Goal: Information Seeking & Learning: Learn about a topic

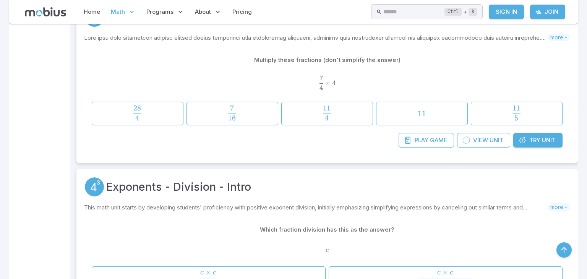
scroll to position [615, 0]
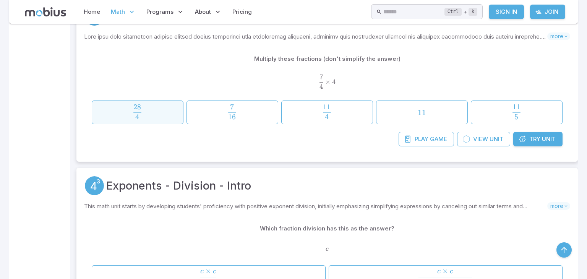
click at [149, 104] on span "4 28 ​" at bounding box center [137, 111] width 76 height 15
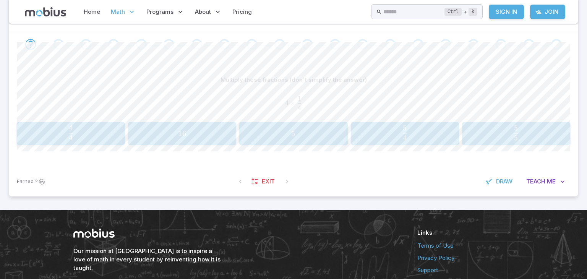
scroll to position [153, 0]
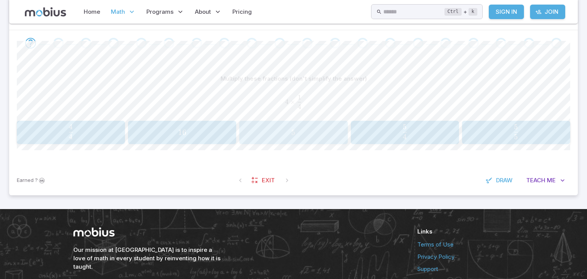
click at [308, 128] on span "5" at bounding box center [293, 133] width 103 height 10
click at [321, 129] on span "7 3 ​" at bounding box center [292, 131] width 93 height 15
click at [483, 125] on span "5 12 ​" at bounding box center [515, 131] width 93 height 15
click at [503, 126] on span "7 4 ​" at bounding box center [515, 131] width 93 height 15
click at [221, 125] on span "9 8 ​" at bounding box center [181, 131] width 93 height 15
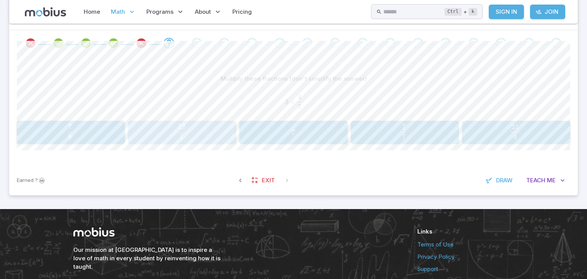
click at [210, 134] on span "7 12 ​" at bounding box center [181, 131] width 93 height 15
click at [417, 125] on span "5 2 ​" at bounding box center [404, 131] width 93 height 15
click at [269, 130] on span "21 6 ​" at bounding box center [247, 131] width 76 height 15
click at [506, 130] on span "42 25 ​" at bounding box center [525, 131] width 76 height 15
click at [55, 131] on span "8 1 ​" at bounding box center [61, 131] width 76 height 15
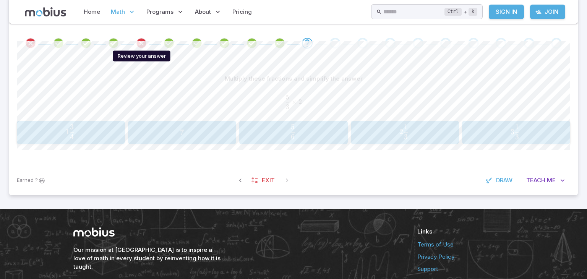
click at [141, 43] on icon "Review your answer" at bounding box center [141, 42] width 11 height 11
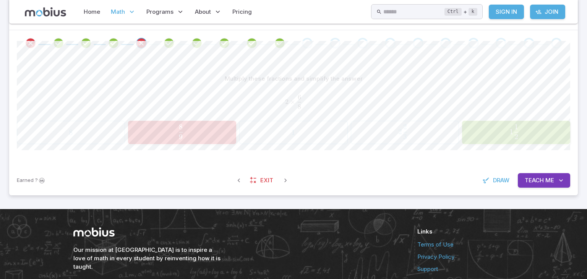
click at [483, 135] on span "1 2 1 ​" at bounding box center [514, 131] width 94 height 15
click at [308, 46] on div "Go to the next question" at bounding box center [307, 43] width 11 height 11
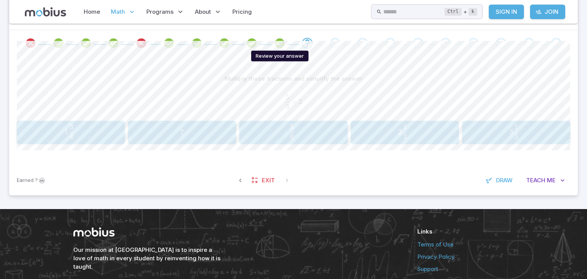
click at [280, 41] on icon "Review your answer" at bounding box center [279, 42] width 11 height 11
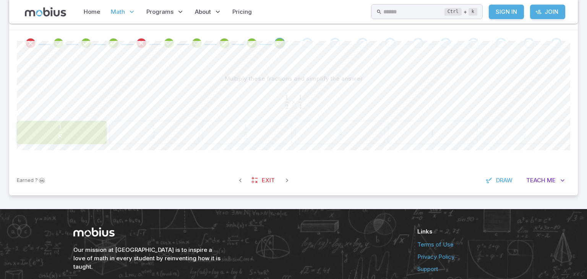
click at [320, 43] on div at bounding box center [307, 43] width 28 height 11
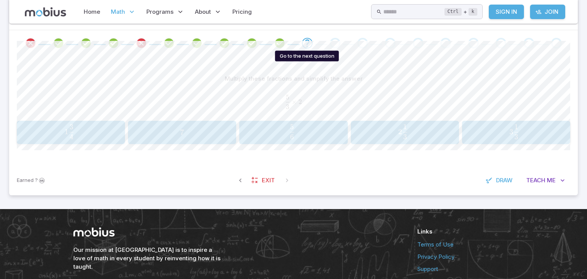
click at [311, 43] on div "Go to the next question" at bounding box center [307, 43] width 11 height 11
click at [245, 37] on div at bounding box center [293, 43] width 568 height 26
click at [234, 38] on span at bounding box center [224, 43] width 21 height 11
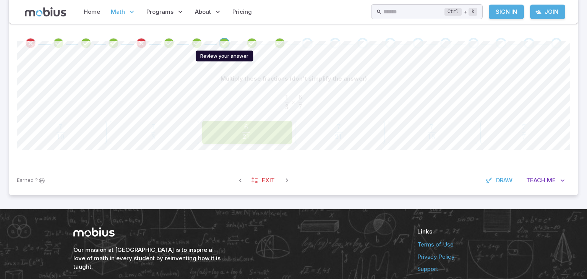
click at [222, 41] on icon "Review your answer" at bounding box center [224, 42] width 11 height 11
click at [248, 38] on icon "Review your answer" at bounding box center [251, 42] width 11 height 11
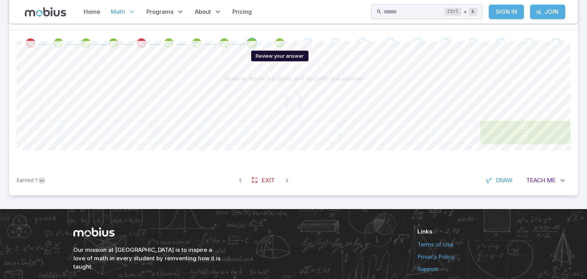
click at [279, 40] on icon "Review your answer" at bounding box center [279, 42] width 11 height 11
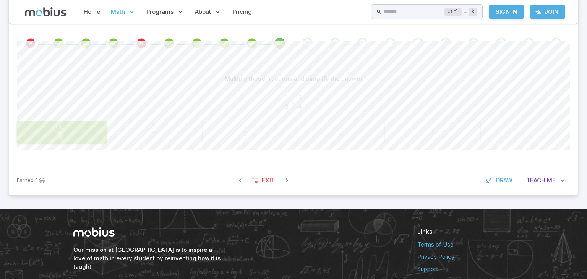
click at [302, 44] on span at bounding box center [307, 43] width 11 height 11
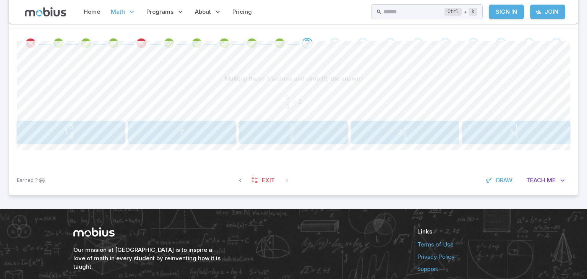
click at [292, 103] on span "×" at bounding box center [294, 102] width 5 height 8
click at [476, 124] on span "3 3 1 ​" at bounding box center [514, 131] width 94 height 15
click at [407, 136] on span "button" at bounding box center [404, 136] width 8 height 5
click at [139, 134] on span "16 13 ​" at bounding box center [154, 131] width 76 height 15
click at [493, 137] on span "6 24 ​" at bounding box center [515, 131] width 93 height 15
